Goal: Check status

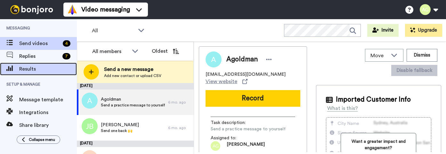
click at [41, 70] on span "Results" at bounding box center [48, 69] width 58 height 8
